Goal: Task Accomplishment & Management: Complete application form

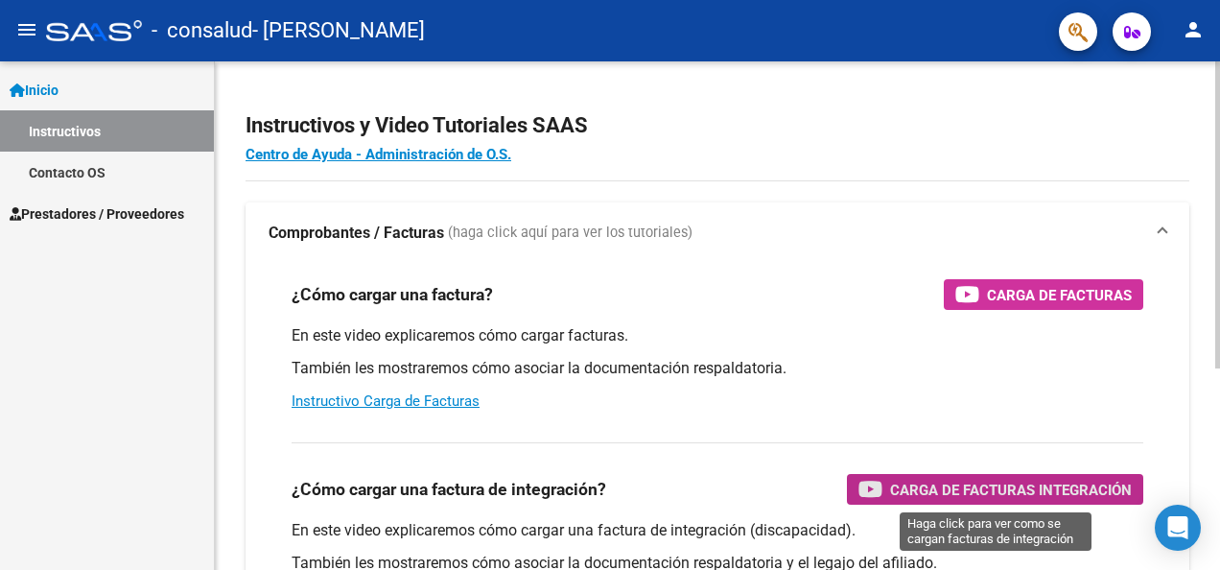
click at [1049, 489] on span "Carga de Facturas Integración" at bounding box center [1011, 490] width 242 height 24
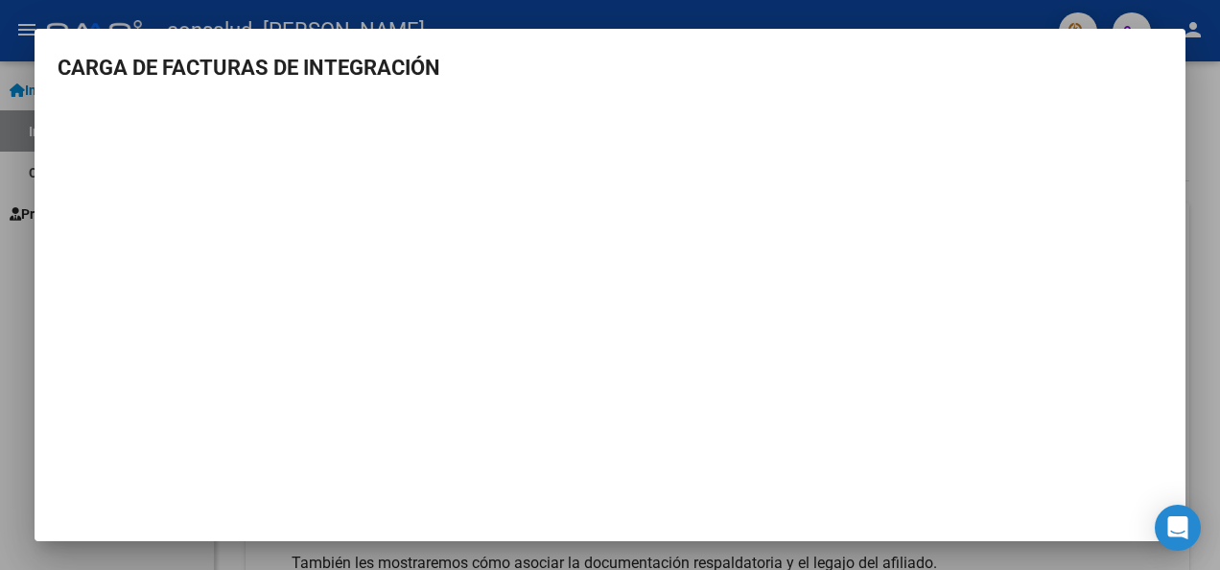
click at [1182, 306] on mat-dialog-content "CARGA DE FACTURAS DE INTEGRACIÓN" at bounding box center [610, 277] width 1151 height 451
click at [953, 67] on h3 "CARGA DE FACTURAS DE INTEGRACIÓN" at bounding box center [610, 68] width 1105 height 32
click at [877, 1] on div at bounding box center [610, 285] width 1220 height 570
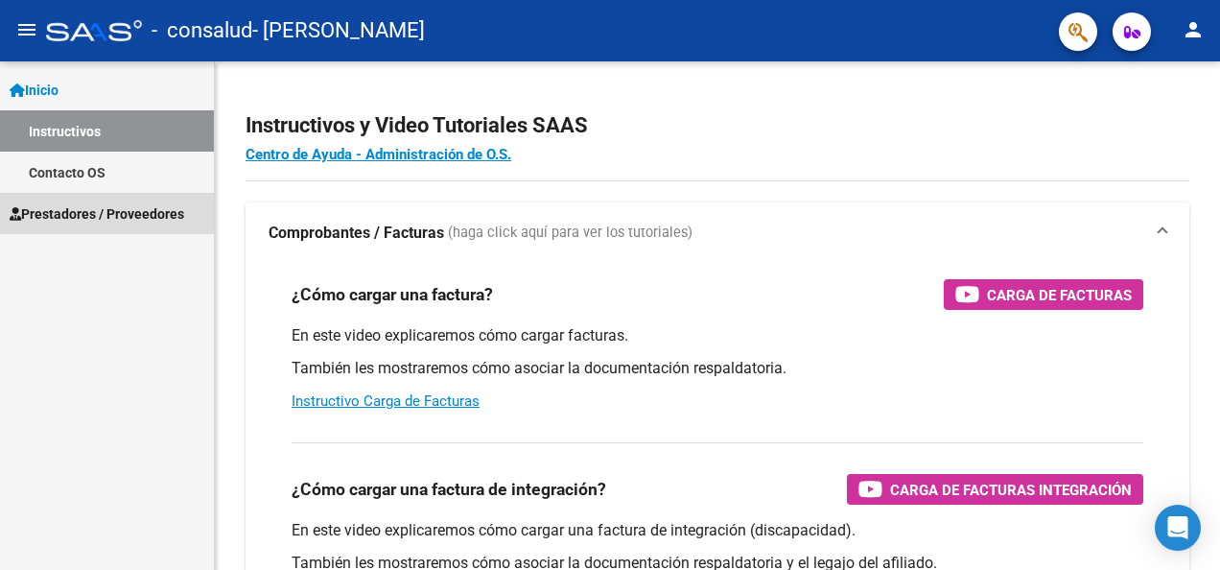
click at [69, 213] on span "Prestadores / Proveedores" at bounding box center [97, 213] width 175 height 21
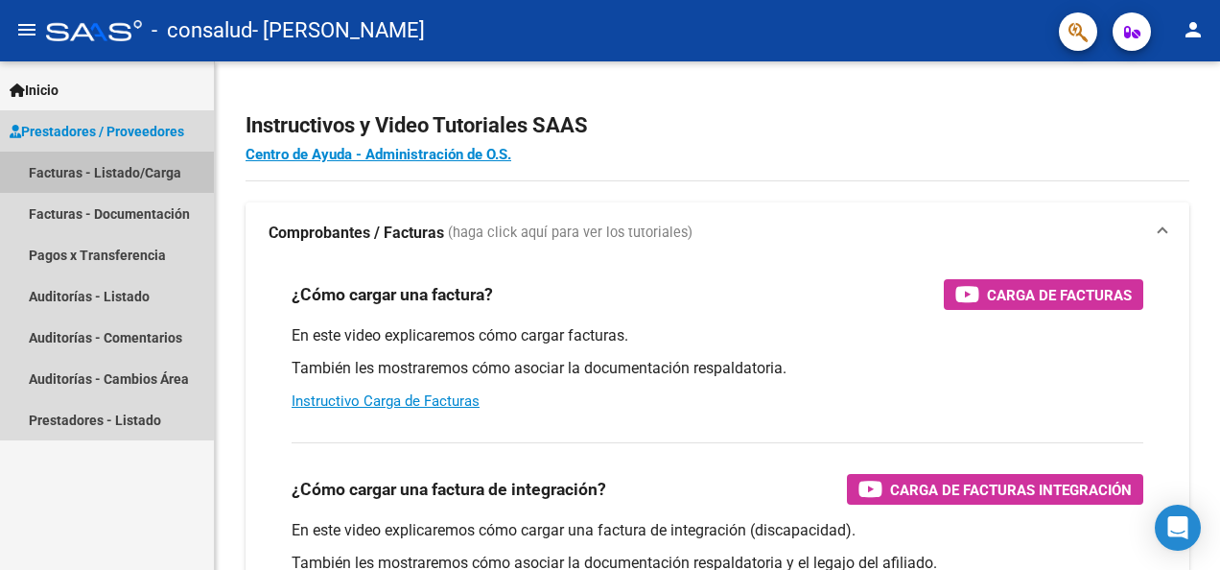
click at [89, 167] on link "Facturas - Listado/Carga" at bounding box center [107, 172] width 214 height 41
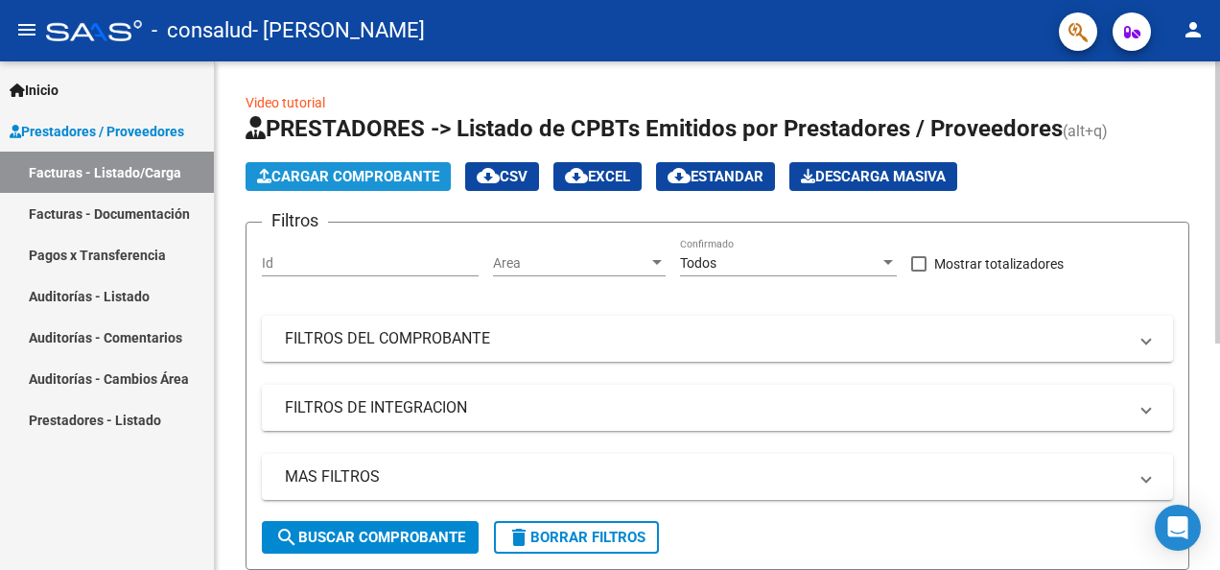
click at [313, 170] on span "Cargar Comprobante" at bounding box center [348, 176] width 182 height 17
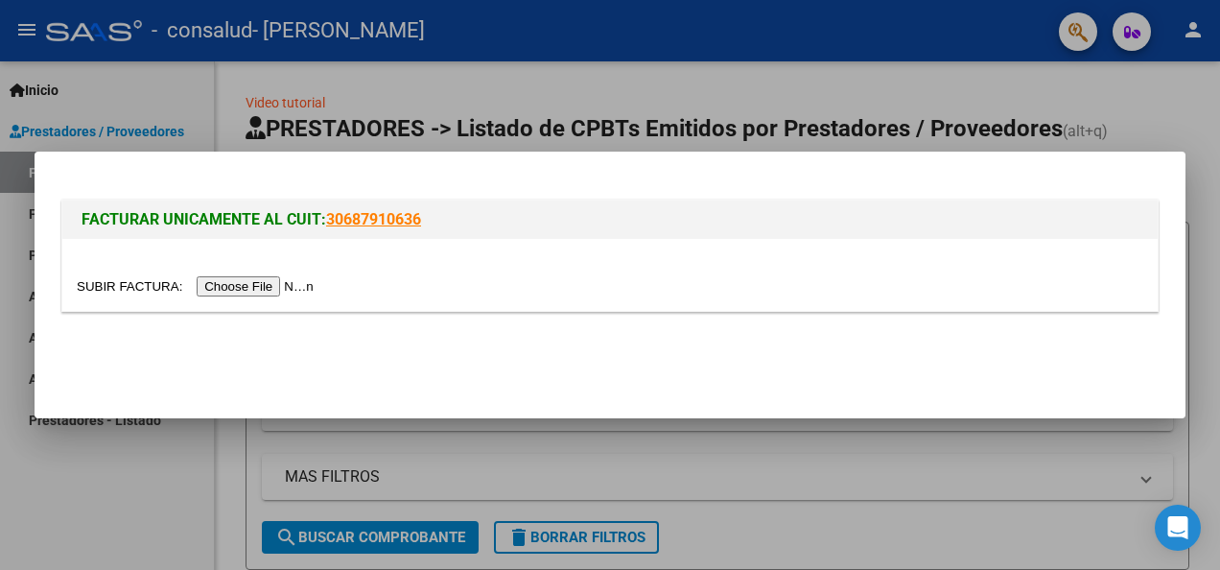
click at [226, 286] on input "file" at bounding box center [198, 286] width 243 height 20
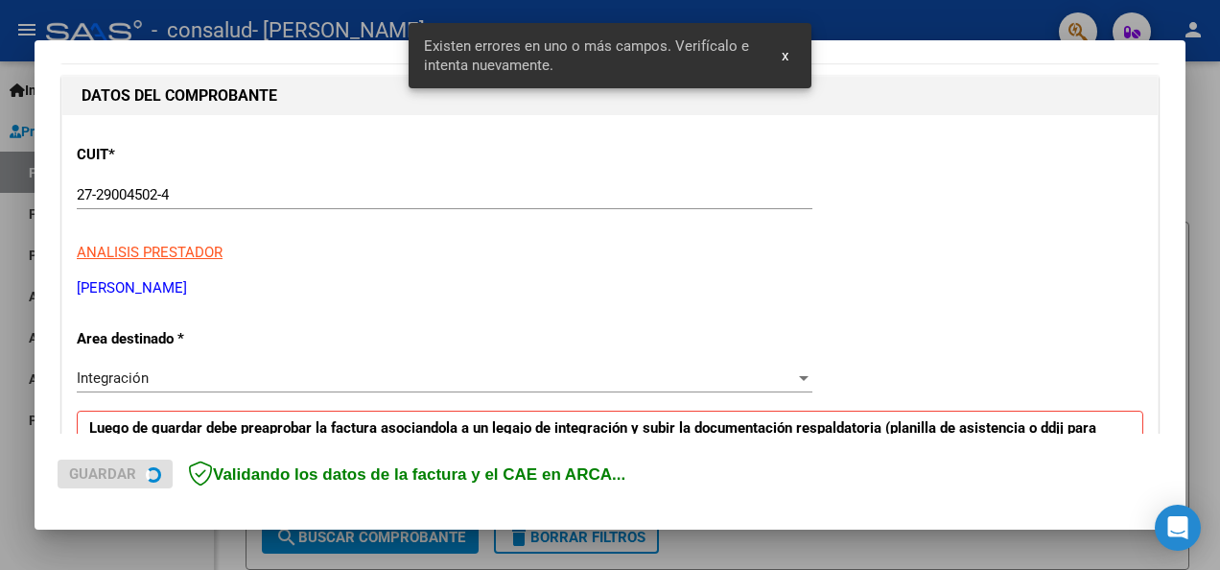
scroll to position [443, 0]
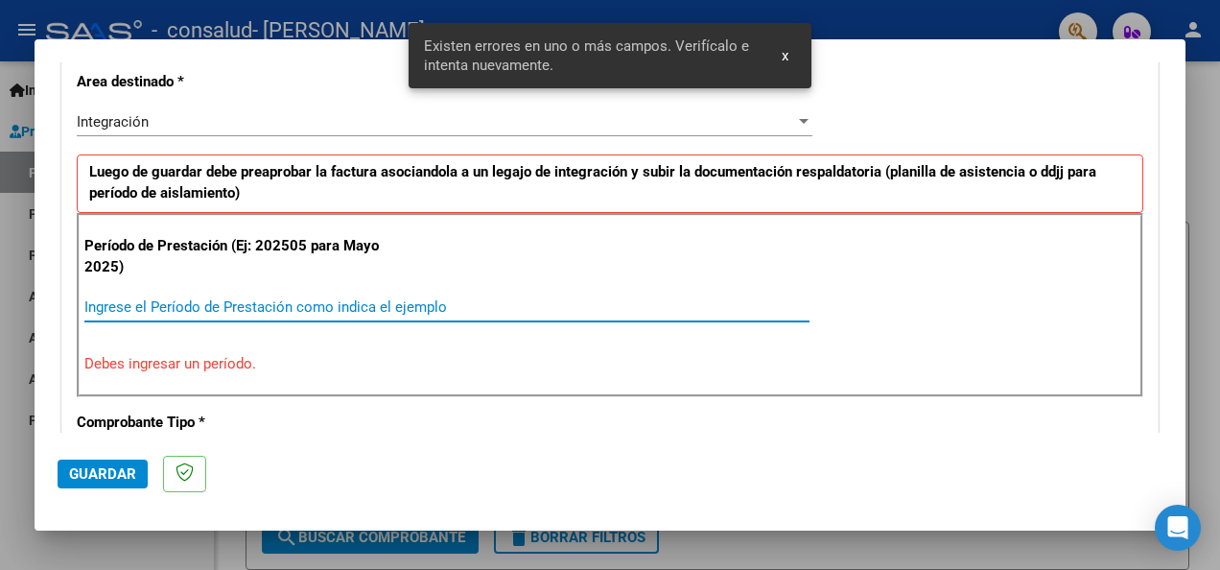
click at [133, 302] on input "Ingrese el Período de Prestación como indica el ejemplo" at bounding box center [446, 306] width 725 height 17
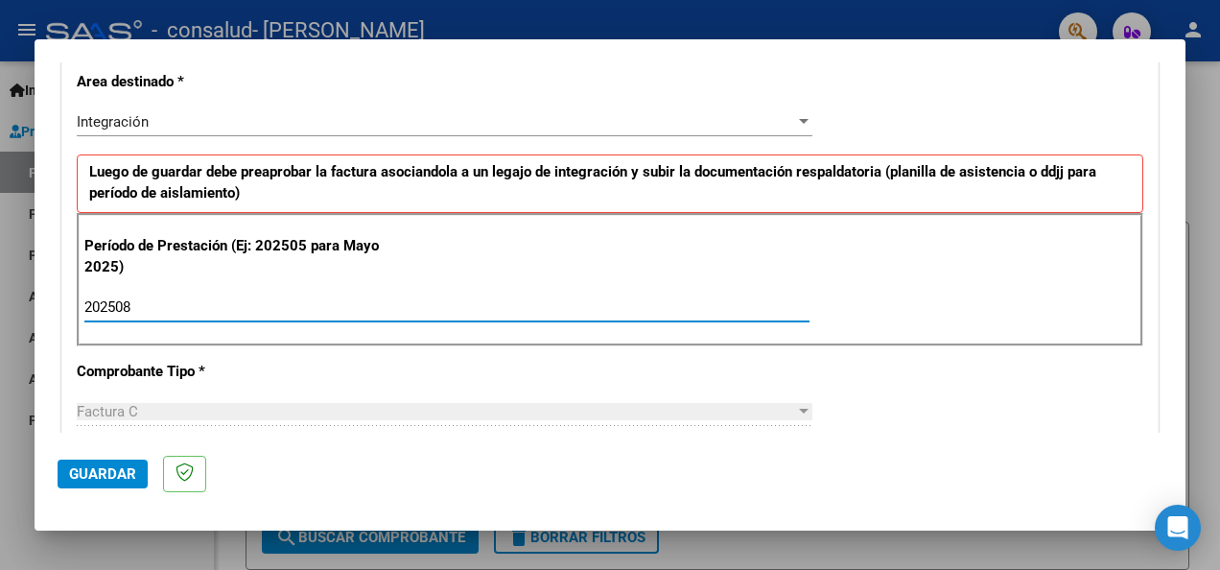
type input "202508"
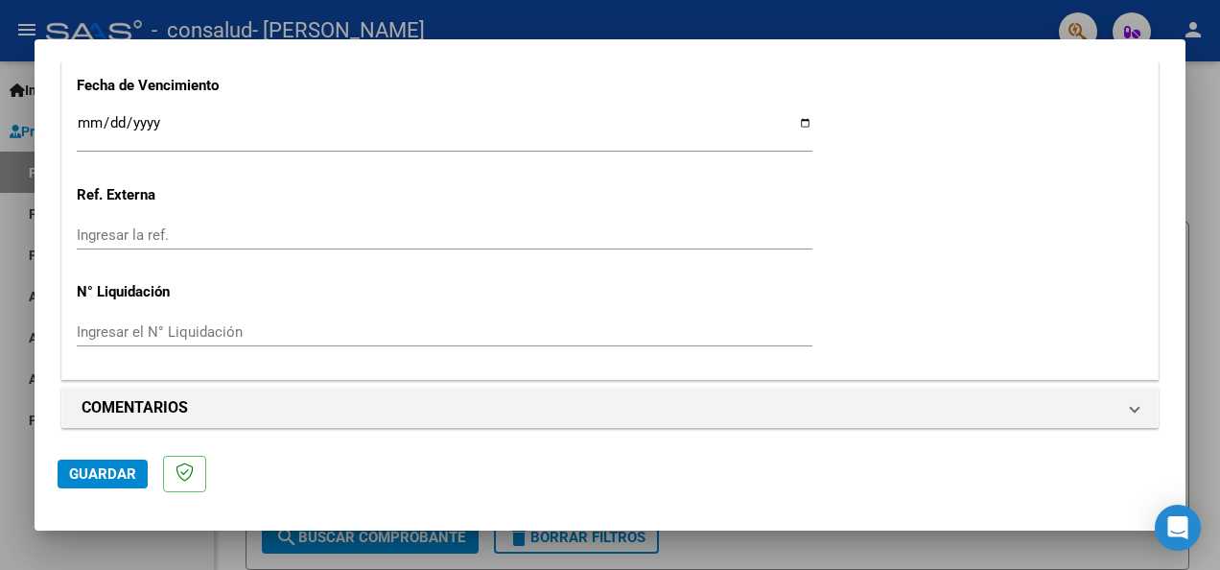
scroll to position [1371, 0]
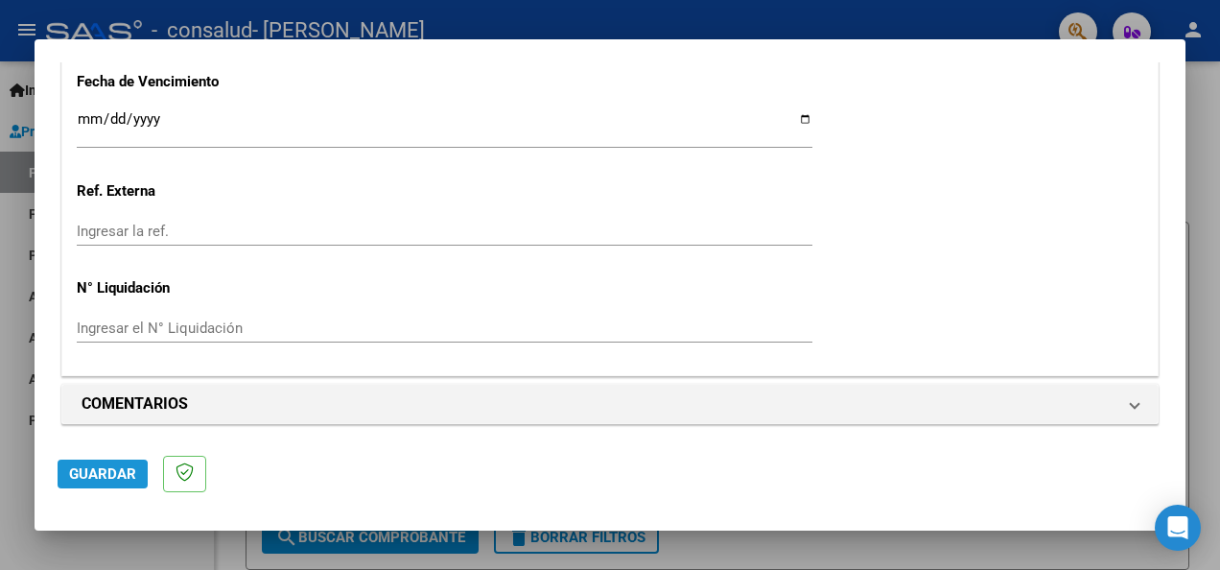
click at [100, 478] on span "Guardar" at bounding box center [102, 473] width 67 height 17
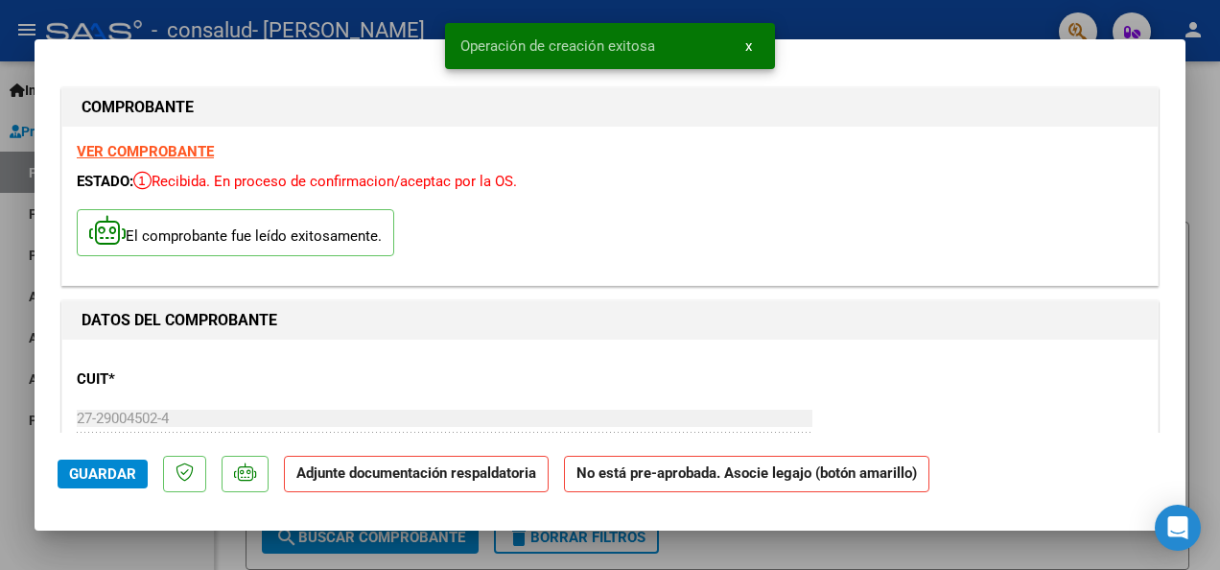
click at [356, 477] on strong "Adjunte documentación respaldatoria" at bounding box center [416, 472] width 240 height 17
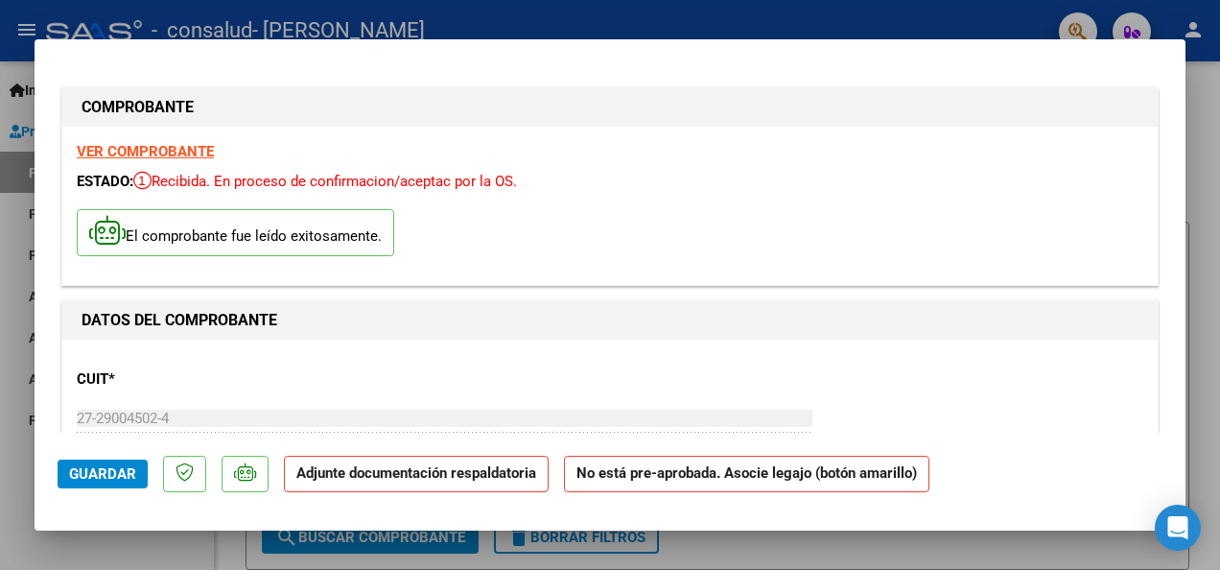
click at [405, 480] on strong "Adjunte documentación respaldatoria" at bounding box center [416, 472] width 240 height 17
click at [664, 476] on strong "No está pre-aprobada. Asocie legajo (botón amarillo)" at bounding box center [746, 474] width 365 height 37
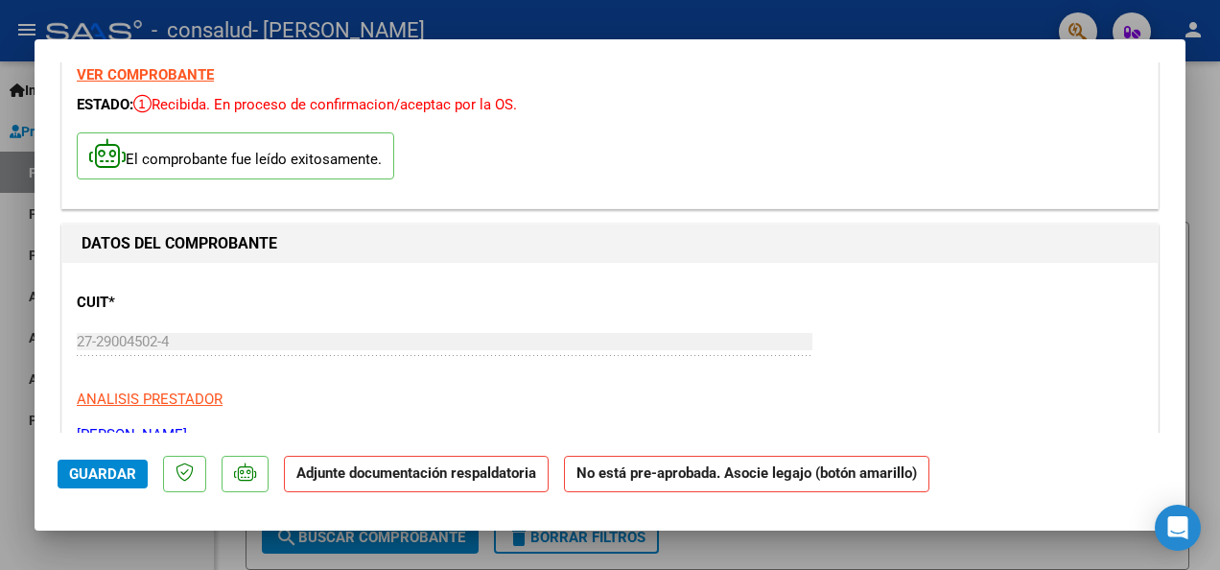
scroll to position [115, 0]
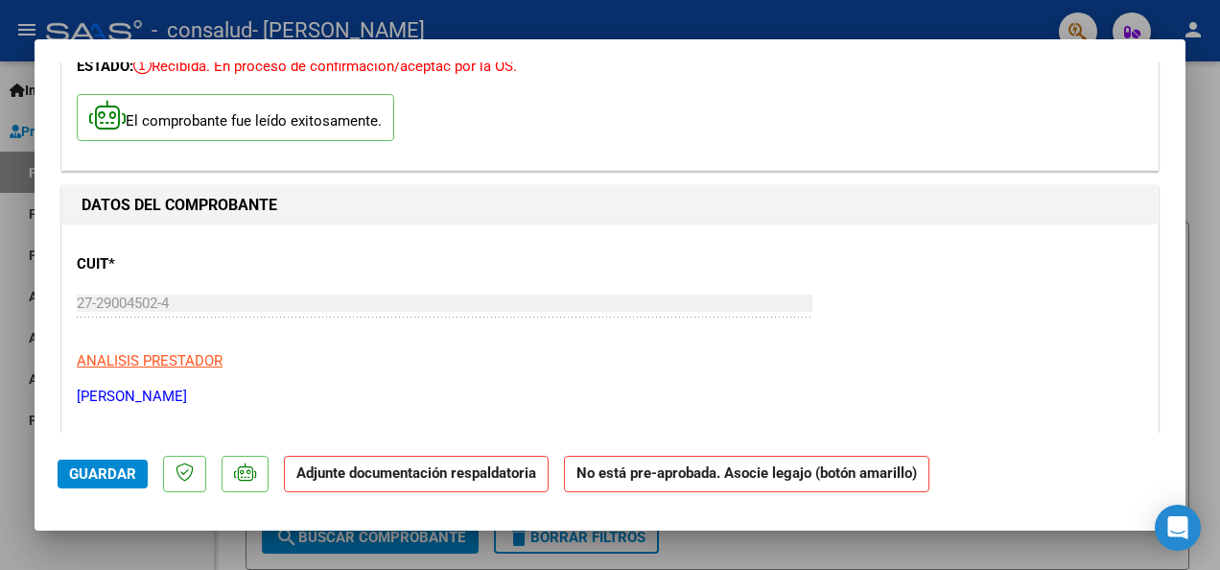
click at [622, 475] on strong "No está pre-aprobada. Asocie legajo (botón amarillo)" at bounding box center [746, 474] width 365 height 37
click at [470, 475] on strong "Adjunte documentación respaldatoria" at bounding box center [416, 472] width 240 height 17
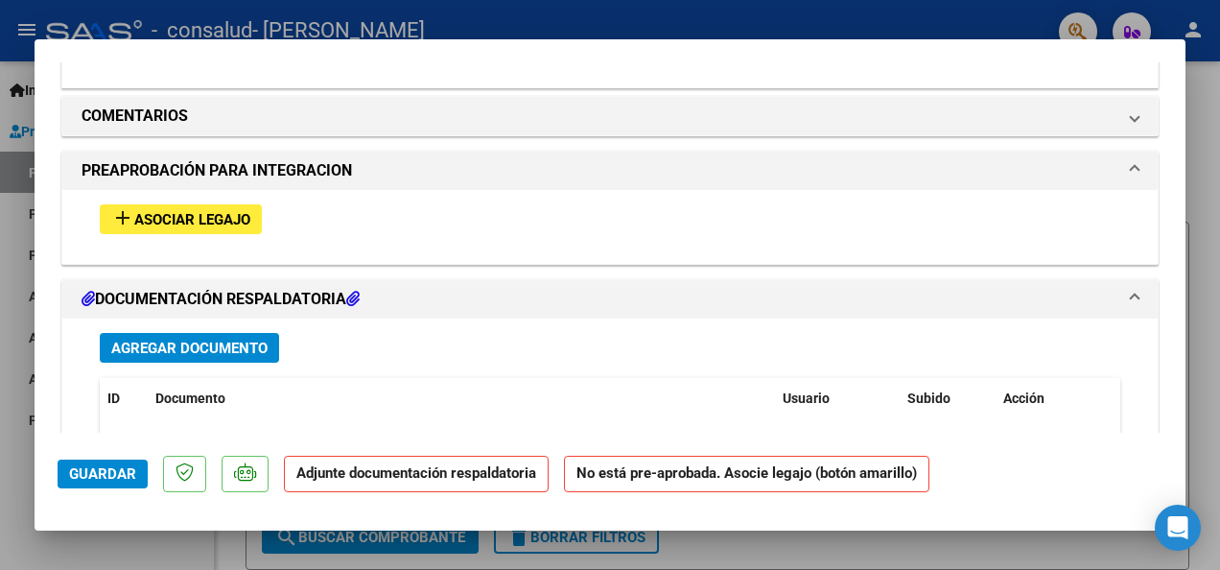
scroll to position [1650, 0]
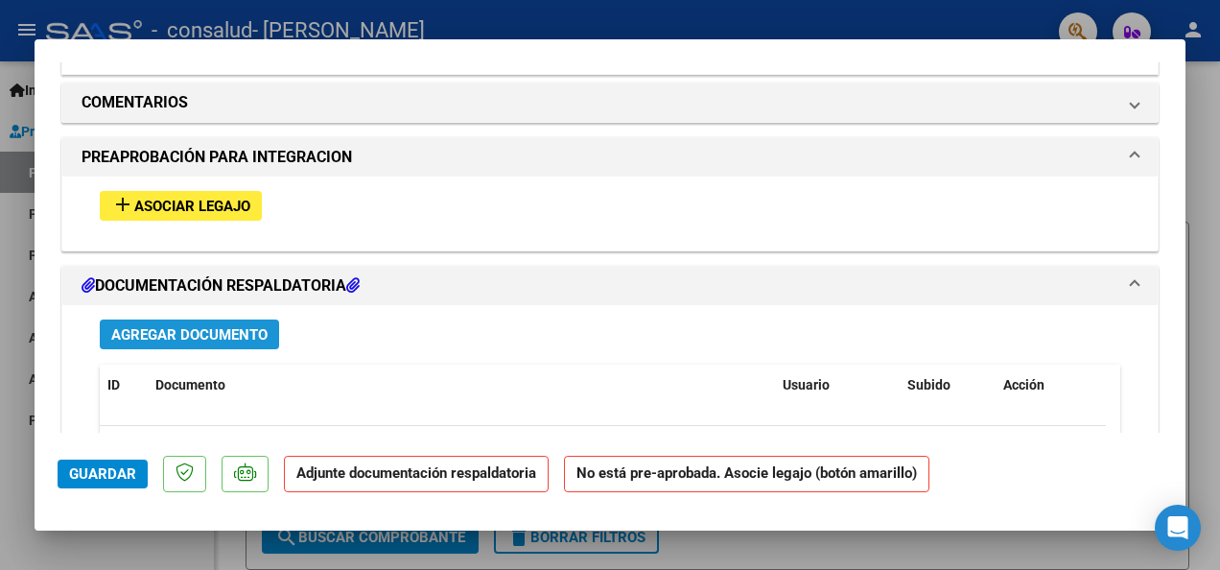
click at [159, 326] on span "Agregar Documento" at bounding box center [189, 334] width 156 height 17
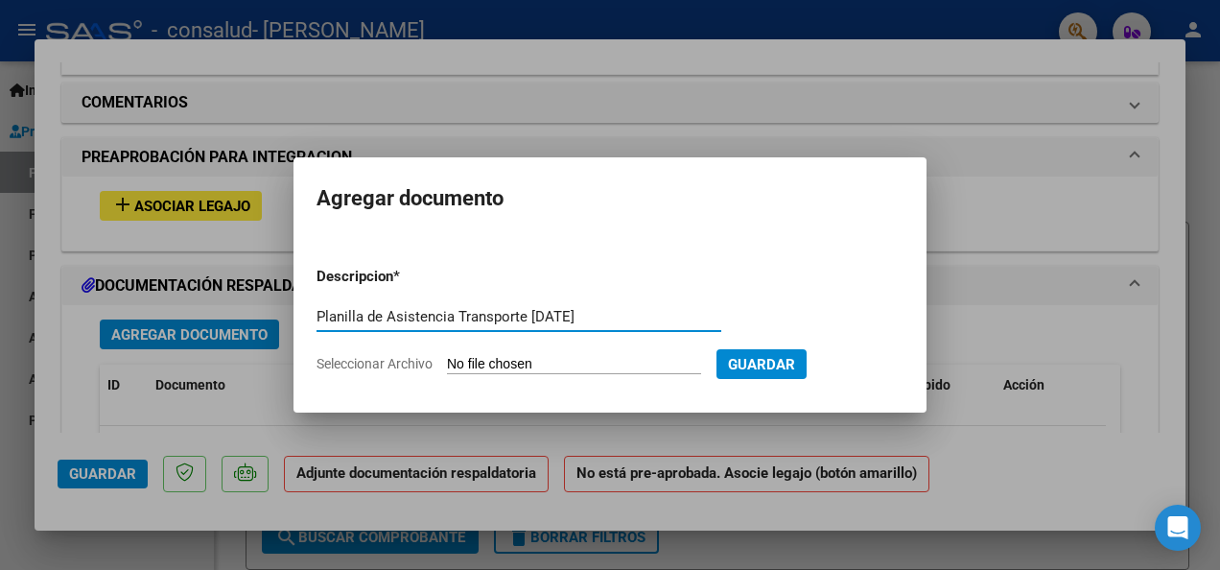
click at [622, 317] on input "Planilla de Asistencia Transporte [DATE]" at bounding box center [519, 316] width 405 height 17
type input "Planilla de Asistencia Transporte [DATE]"
click at [671, 360] on input "Seleccionar Archivo" at bounding box center [574, 365] width 254 height 18
type input "C:\fakepath\PLANILLA DE ASISTENCIA [PERSON_NAME][DATE].pdf"
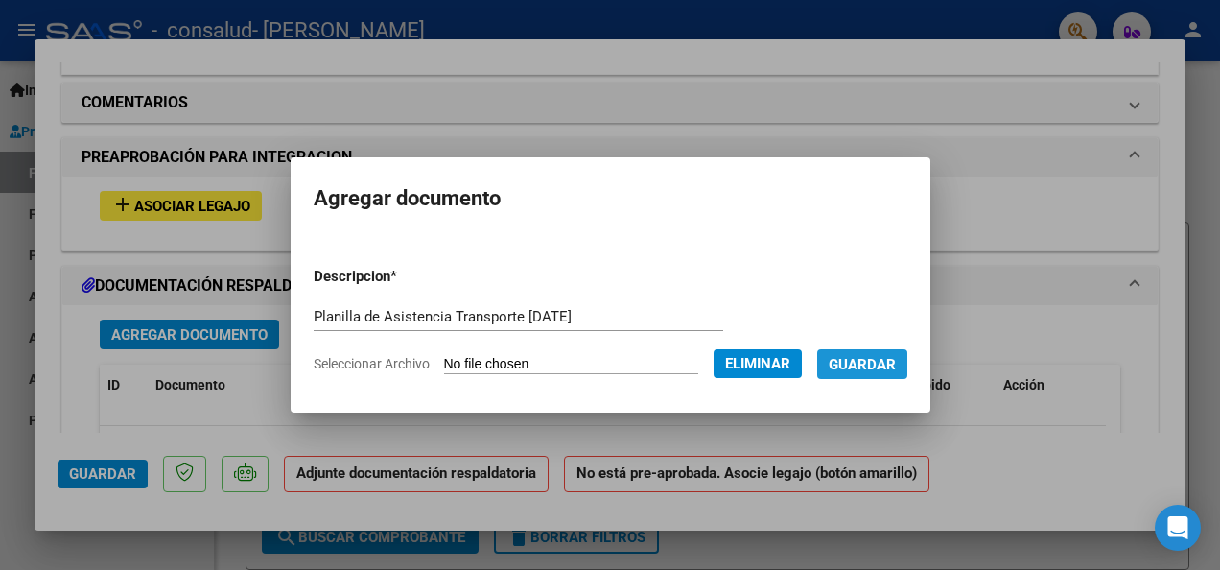
click at [888, 370] on span "Guardar" at bounding box center [862, 364] width 67 height 17
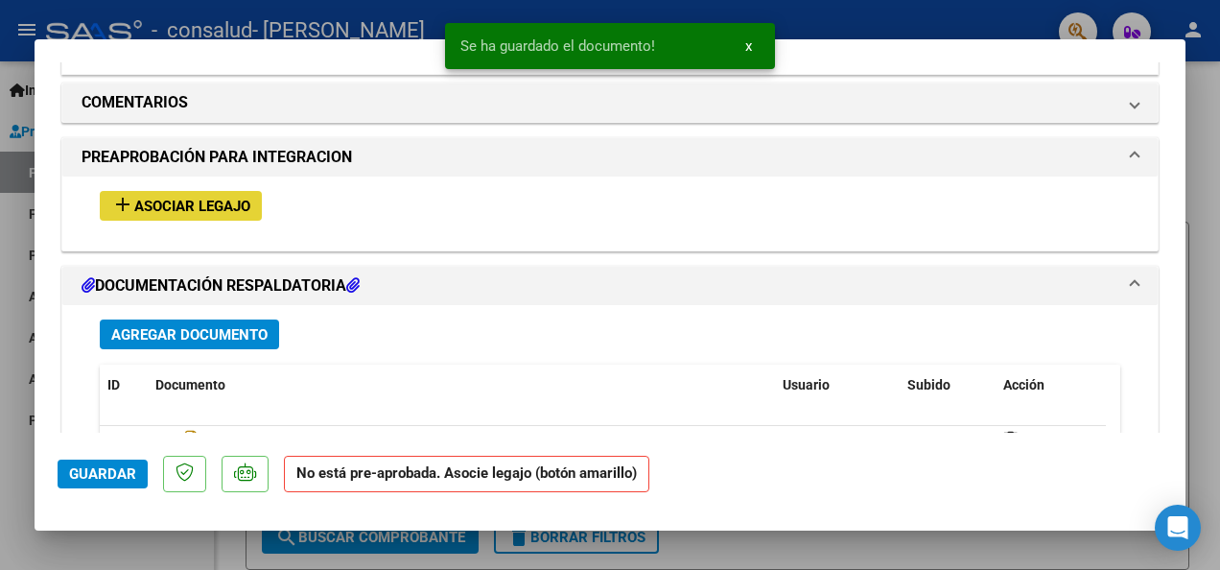
click at [223, 198] on span "Asociar Legajo" at bounding box center [192, 206] width 116 height 17
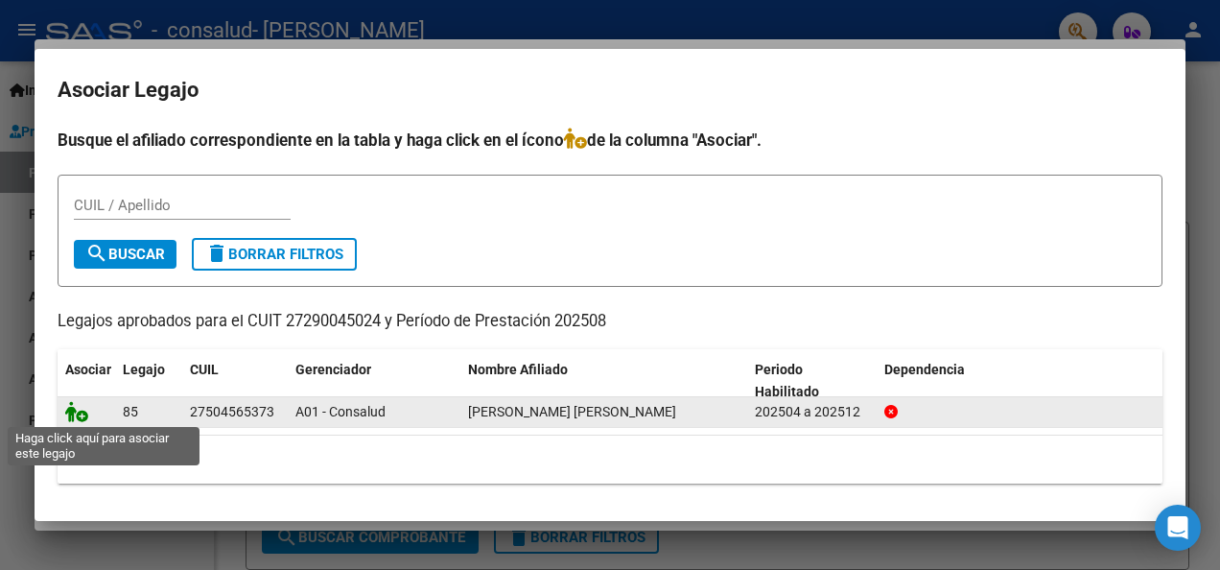
click at [73, 408] on icon at bounding box center [76, 411] width 23 height 21
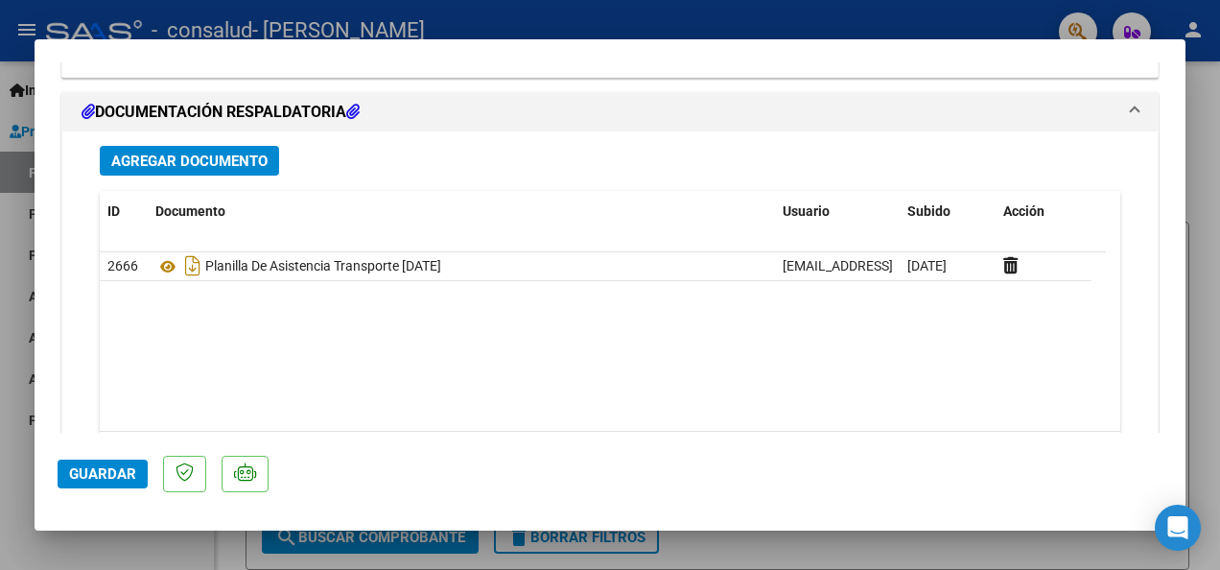
scroll to position [2223, 0]
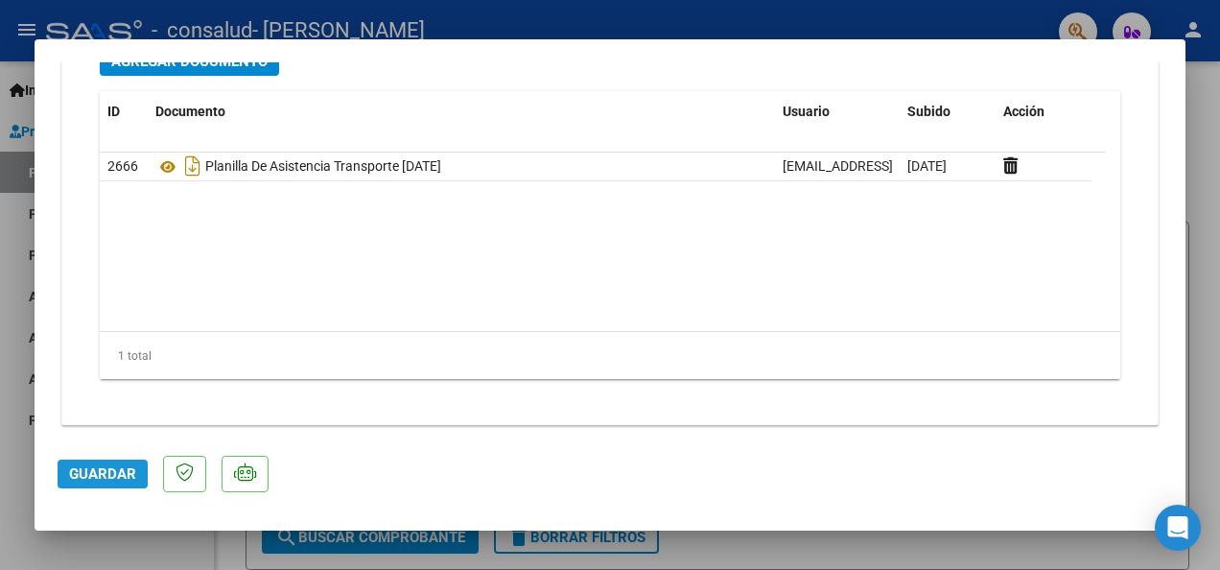
click at [102, 479] on span "Guardar" at bounding box center [102, 473] width 67 height 17
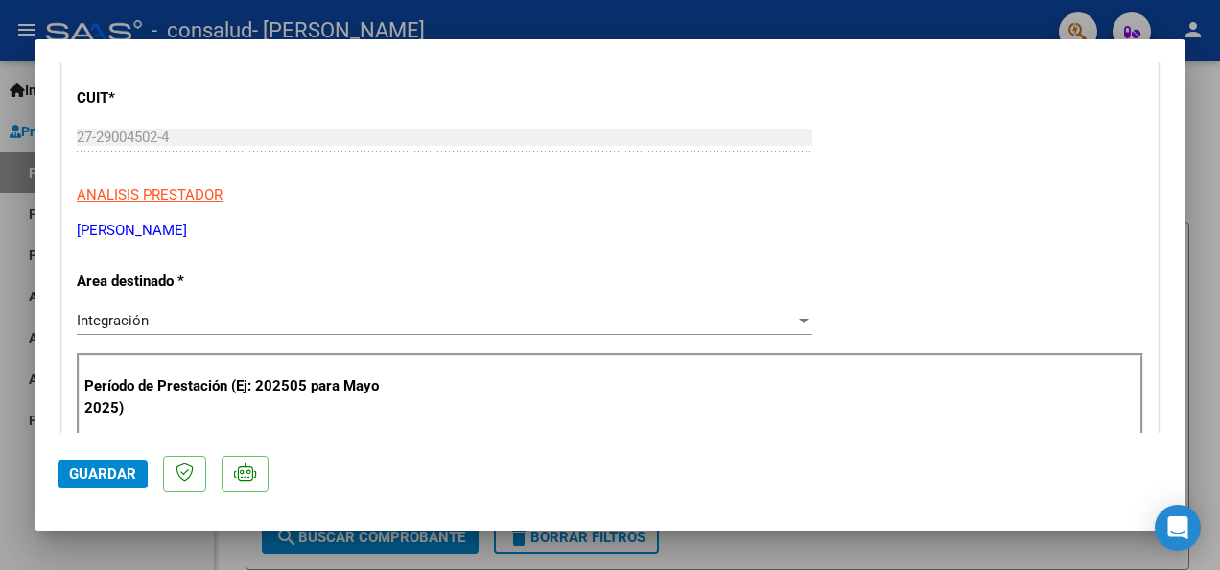
scroll to position [0, 0]
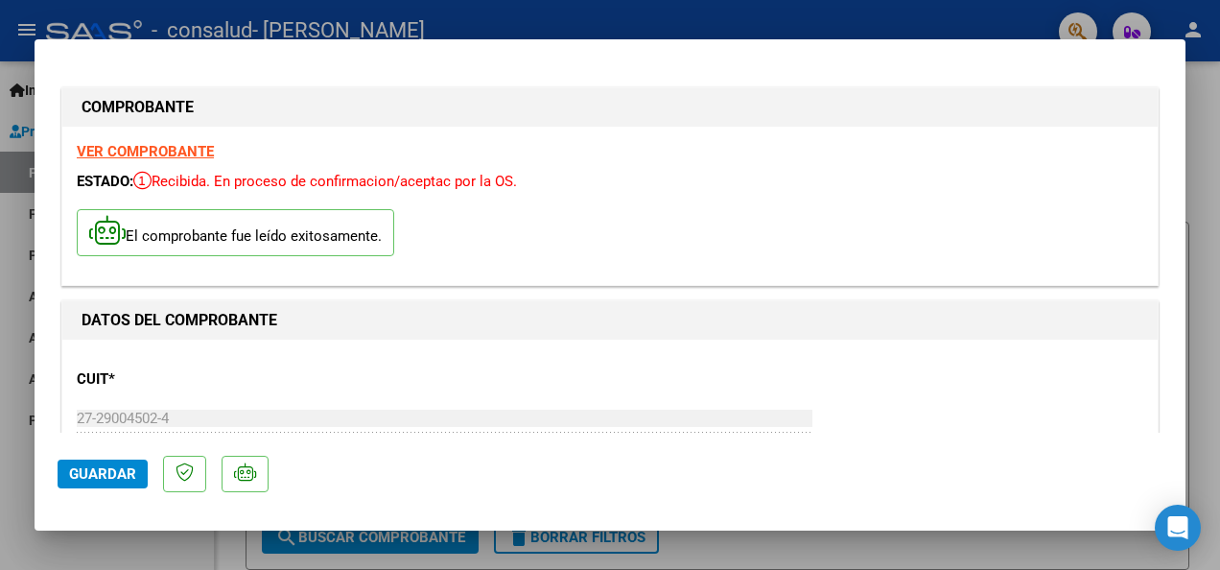
click at [972, 17] on div at bounding box center [610, 285] width 1220 height 570
type input "$ 0,00"
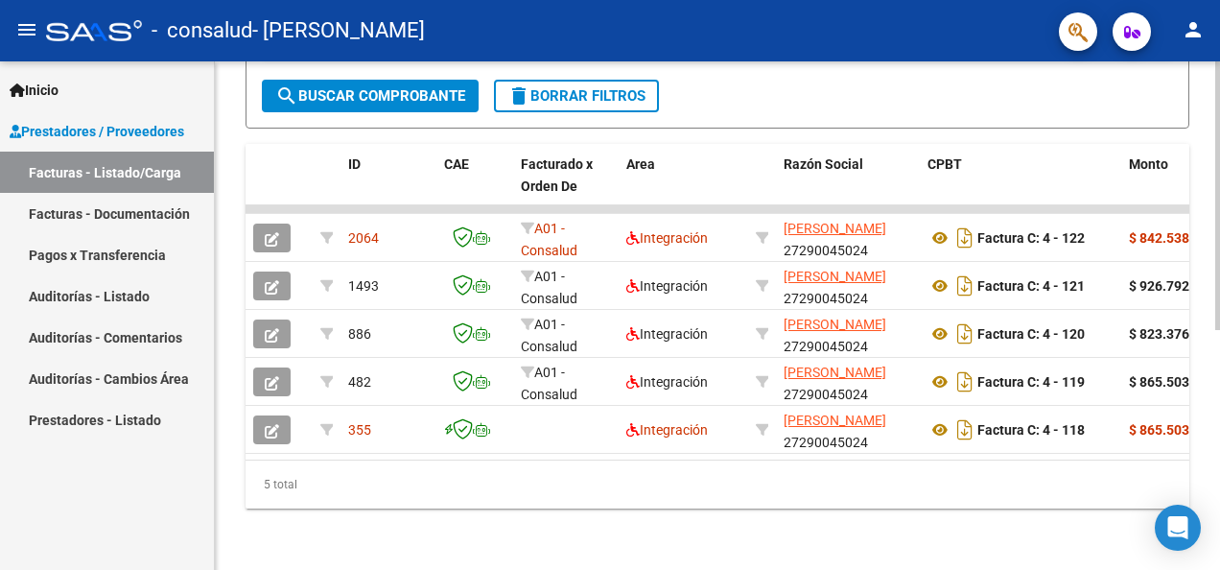
scroll to position [455, 0]
click at [1205, 559] on html "menu - consalud - [PERSON_NAME] person Inicio Instructivos Contacto OS Prestado…" at bounding box center [610, 285] width 1220 height 570
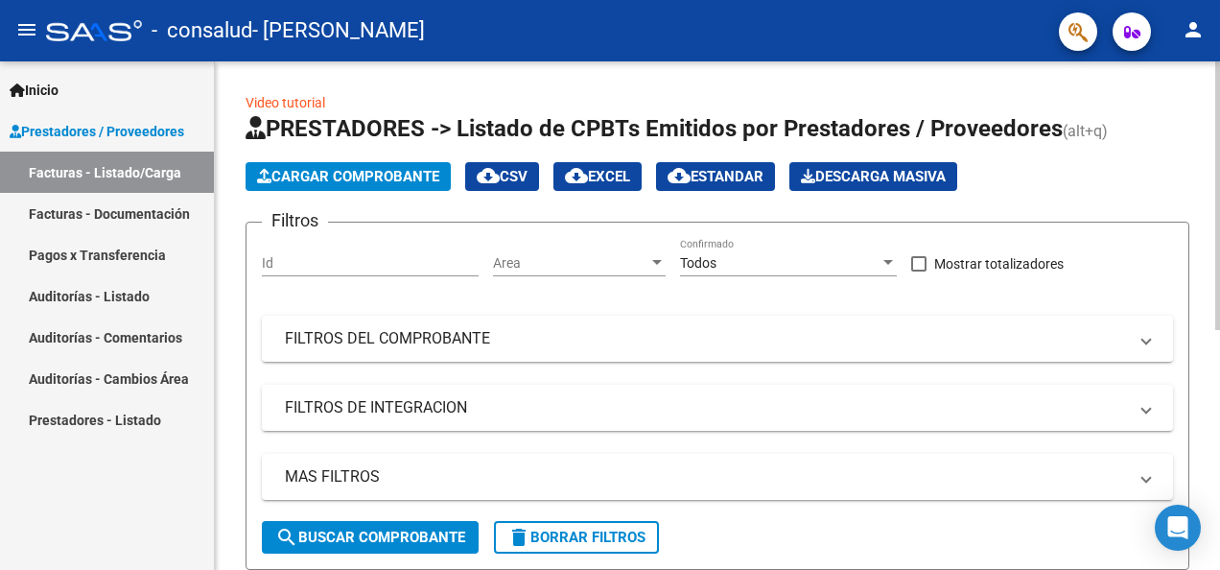
click at [1205, 234] on div at bounding box center [1217, 315] width 5 height 508
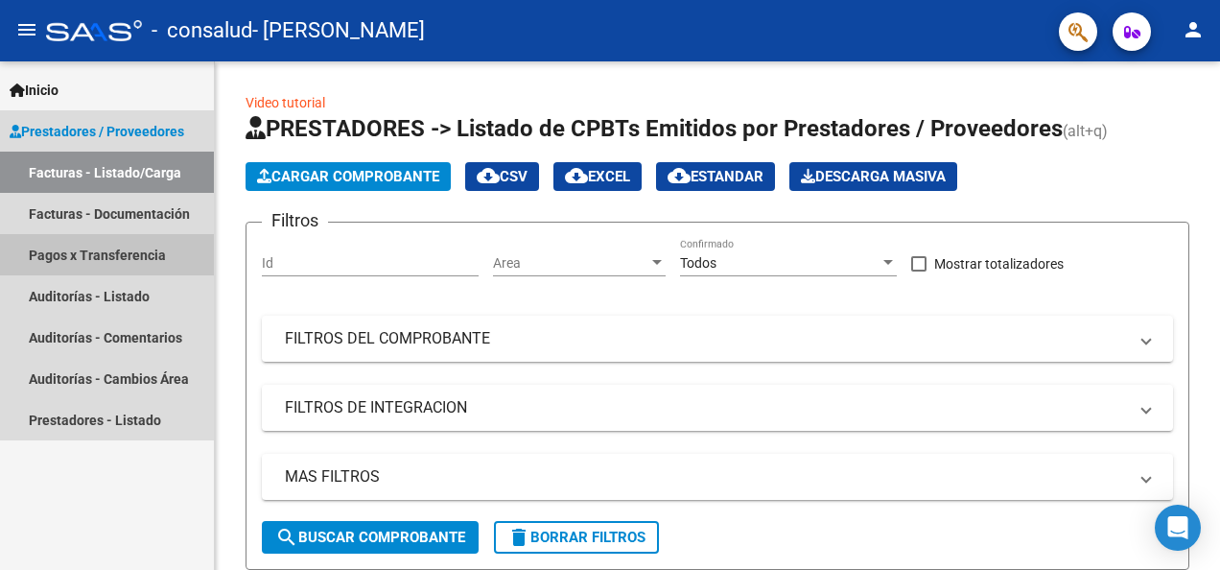
click at [127, 254] on link "Pagos x Transferencia" at bounding box center [107, 254] width 214 height 41
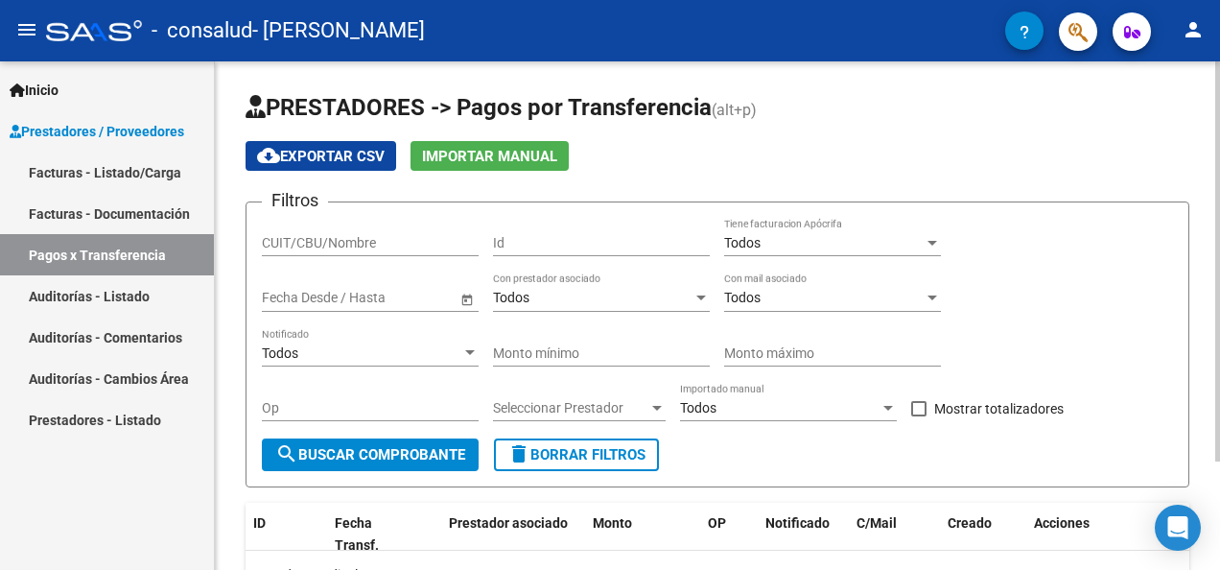
scroll to position [137, 0]
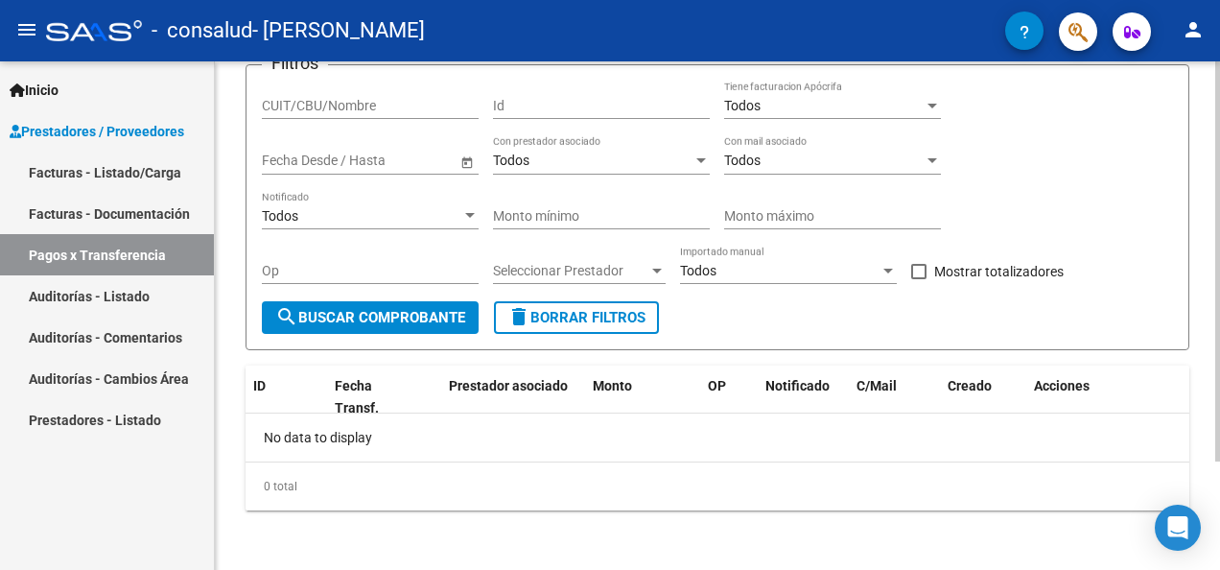
click at [1205, 497] on html "menu - consalud - [PERSON_NAME] person Inicio Instructivos Contacto OS Prestado…" at bounding box center [610, 285] width 1220 height 570
click at [1205, 269] on div at bounding box center [1217, 369] width 5 height 400
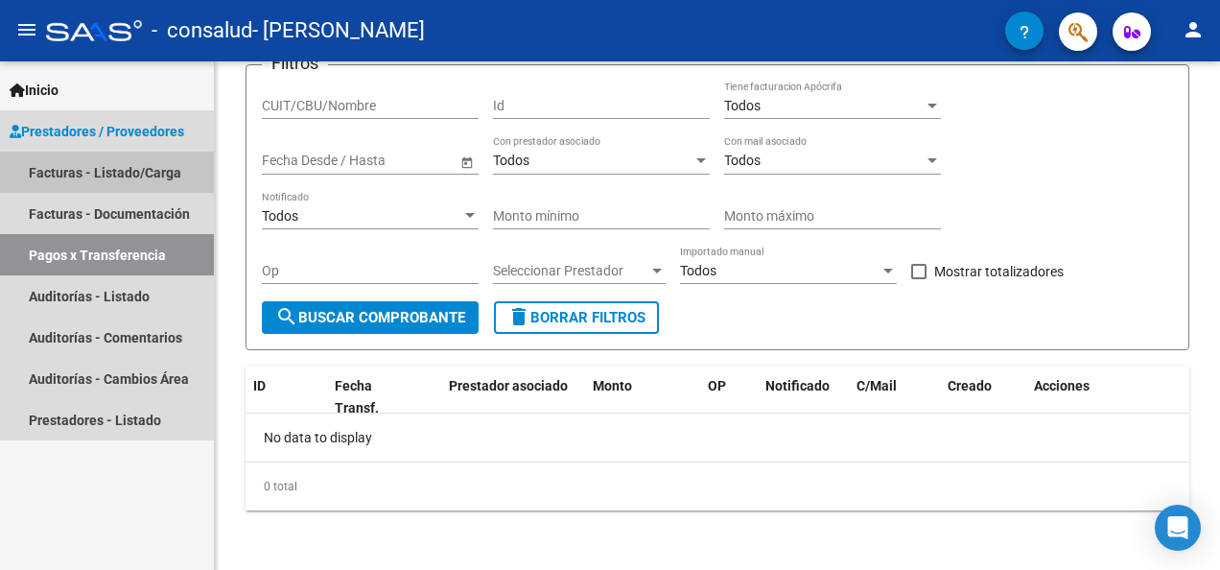
click at [123, 171] on link "Facturas - Listado/Carga" at bounding box center [107, 172] width 214 height 41
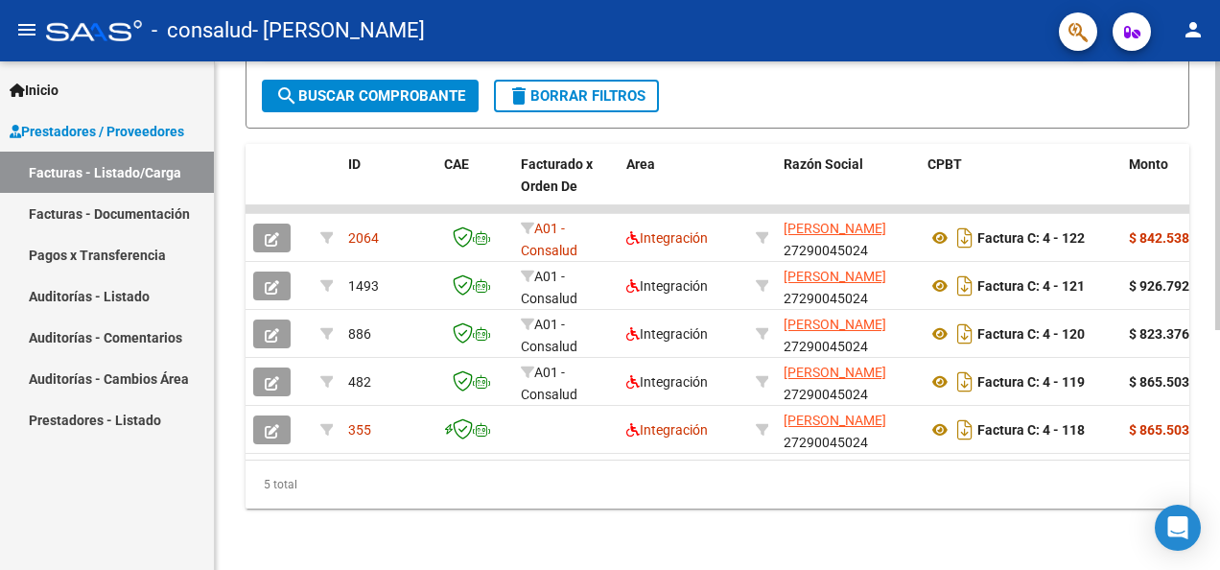
scroll to position [455, 0]
click at [1205, 560] on html "menu - consalud - [PERSON_NAME] person Inicio Instructivos Contacto OS Prestado…" at bounding box center [610, 285] width 1220 height 570
